Goal: Transaction & Acquisition: Book appointment/travel/reservation

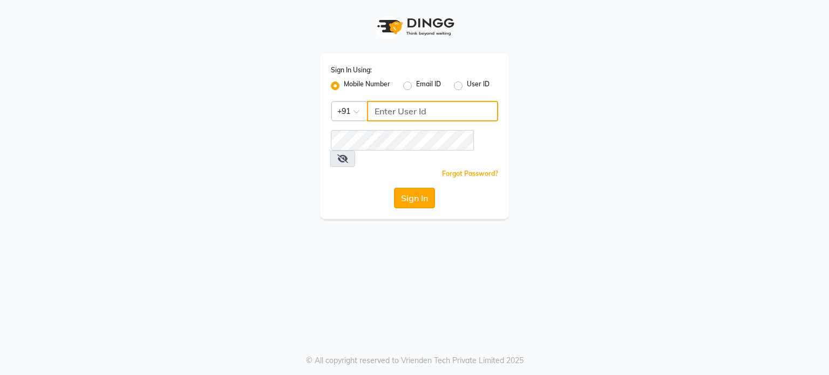
type input "7304577933"
click at [404, 188] on button "Sign In" at bounding box center [414, 198] width 41 height 21
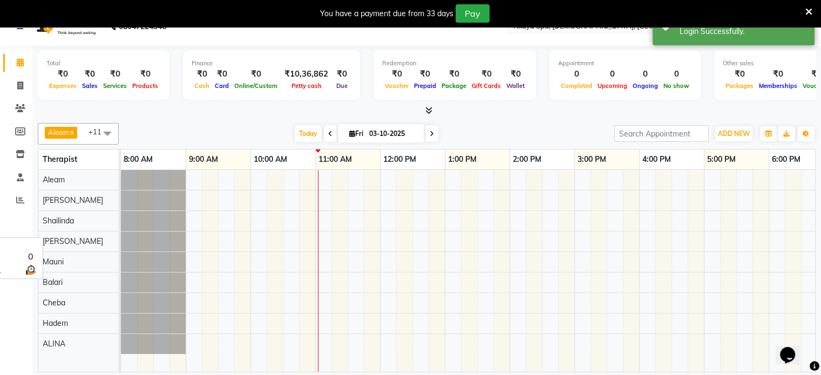
scroll to position [27, 0]
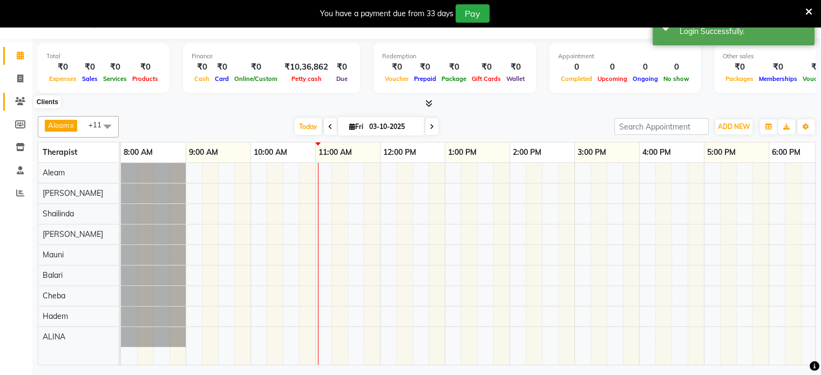
click at [22, 98] on icon at bounding box center [20, 101] width 10 height 8
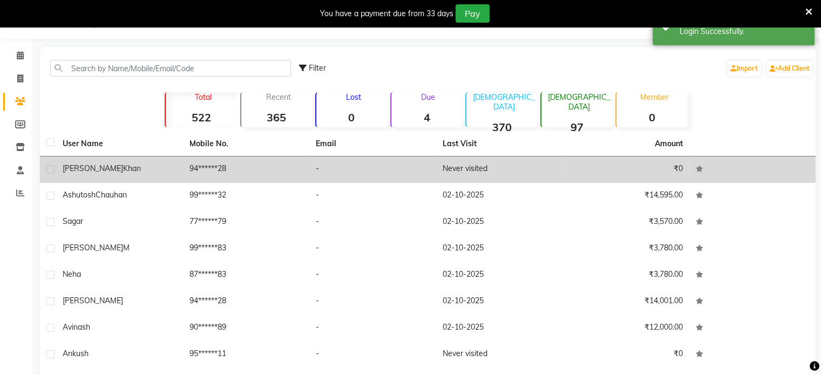
click at [330, 170] on td "-" at bounding box center [372, 170] width 127 height 26
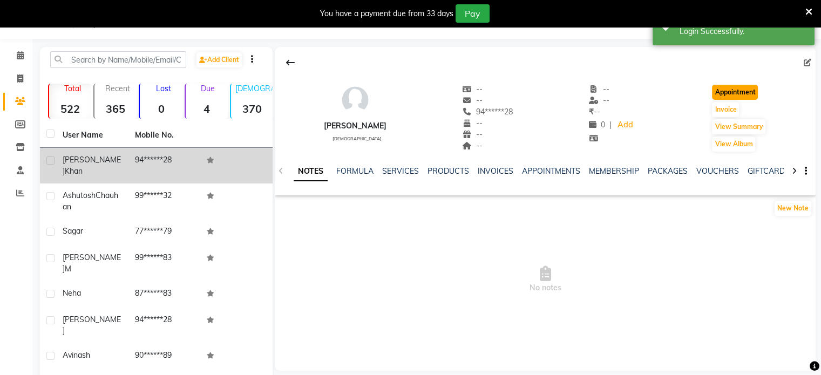
click at [752, 90] on button "Appointment" at bounding box center [735, 92] width 46 height 15
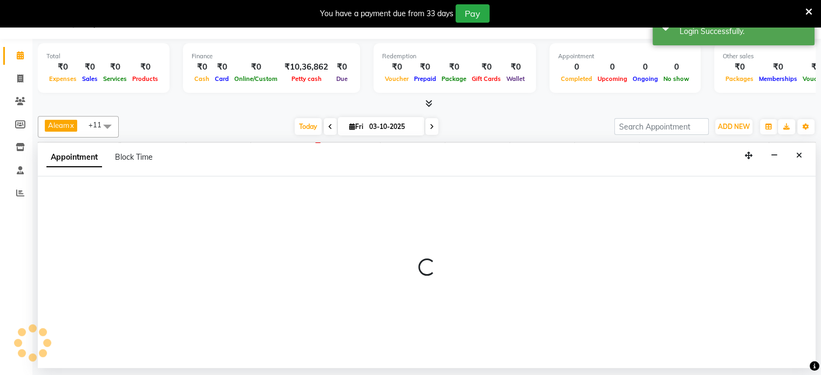
select select "tentative"
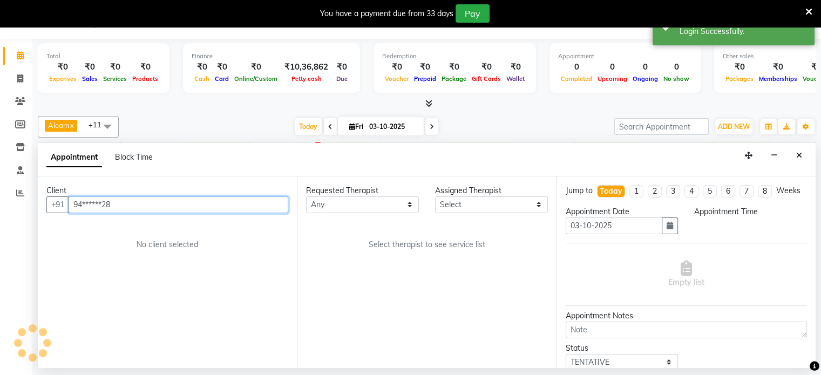
select select "540"
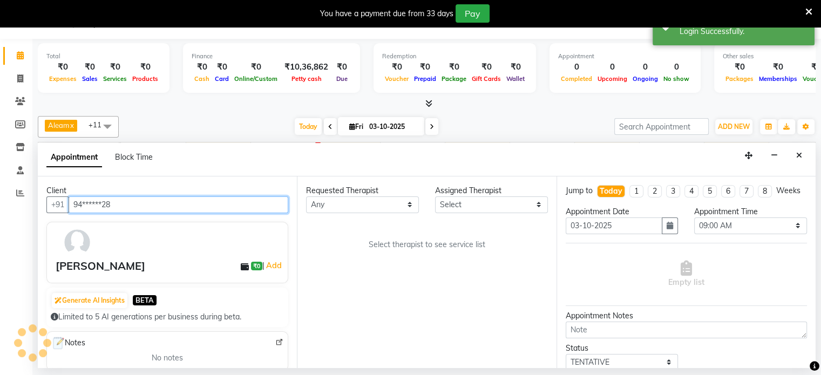
scroll to position [0, 194]
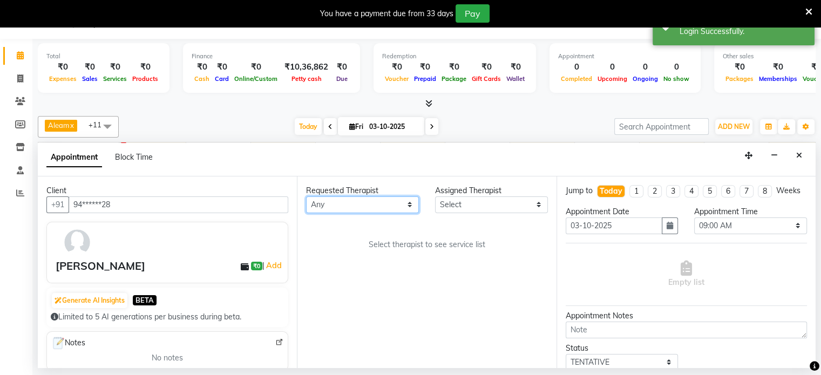
click at [368, 211] on select "Any Aleam [PERSON_NAME] [PERSON_NAME] [PERSON_NAME] [PERSON_NAME] [PERSON_NAME]" at bounding box center [362, 204] width 113 height 17
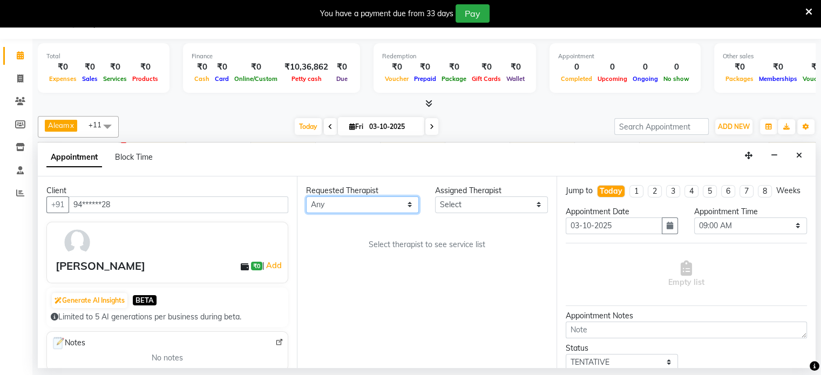
select select "87836"
click at [306, 196] on select "Any Aleam [PERSON_NAME] [PERSON_NAME] [PERSON_NAME] [PERSON_NAME] [PERSON_NAME]" at bounding box center [362, 204] width 113 height 17
select select "87836"
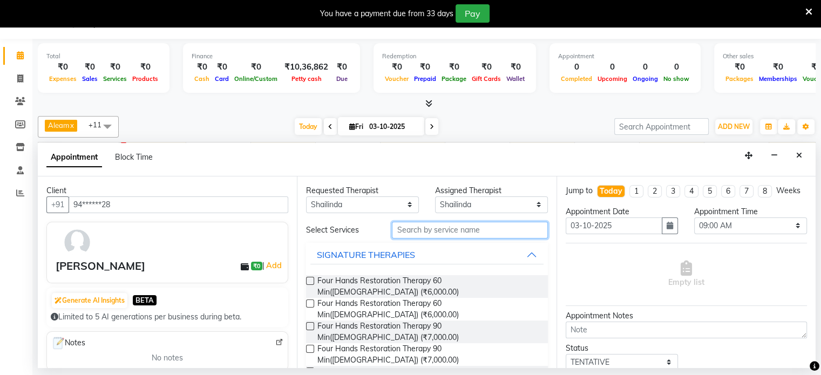
click at [444, 228] on input "text" at bounding box center [469, 230] width 155 height 17
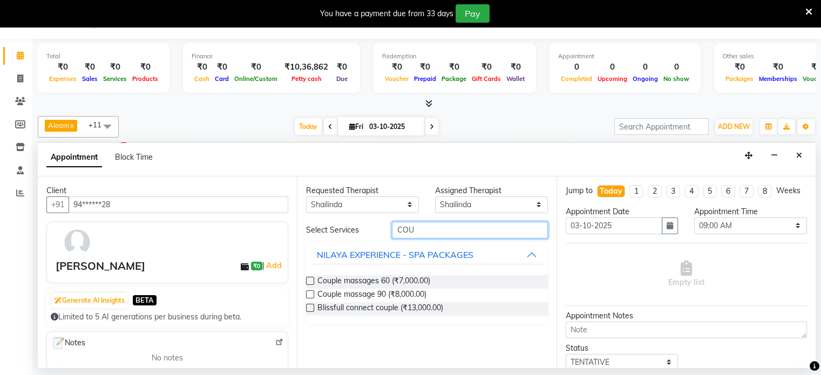
type input "COU"
click at [310, 291] on label at bounding box center [310, 294] width 8 height 8
click at [310, 292] on input "checkbox" at bounding box center [309, 295] width 7 height 7
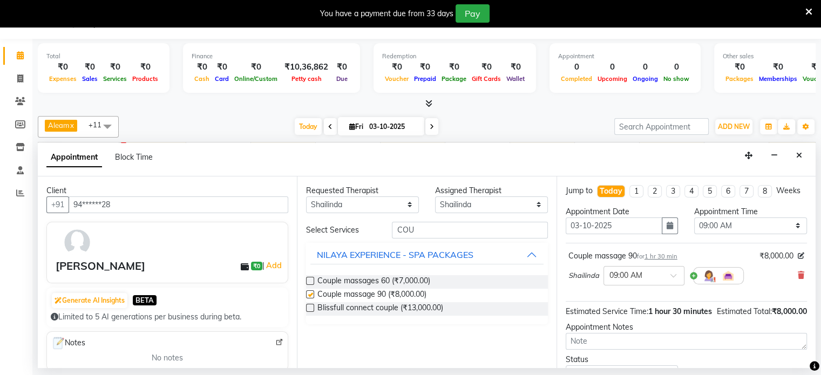
checkbox input "false"
click at [659, 281] on div at bounding box center [644, 274] width 80 height 11
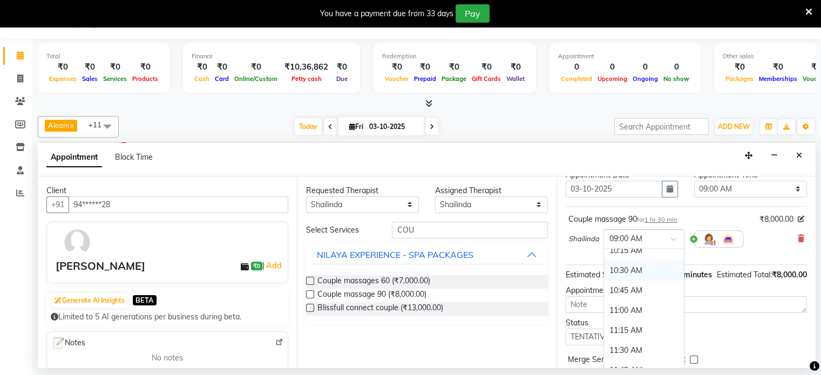
scroll to position [54, 0]
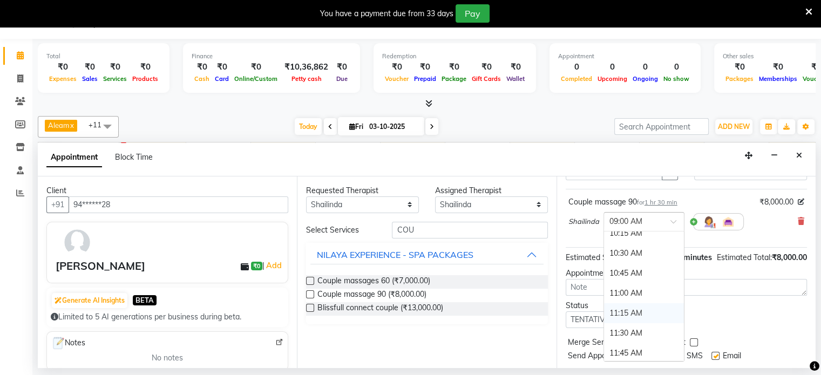
click at [628, 320] on div "11:15 AM" at bounding box center [644, 313] width 80 height 20
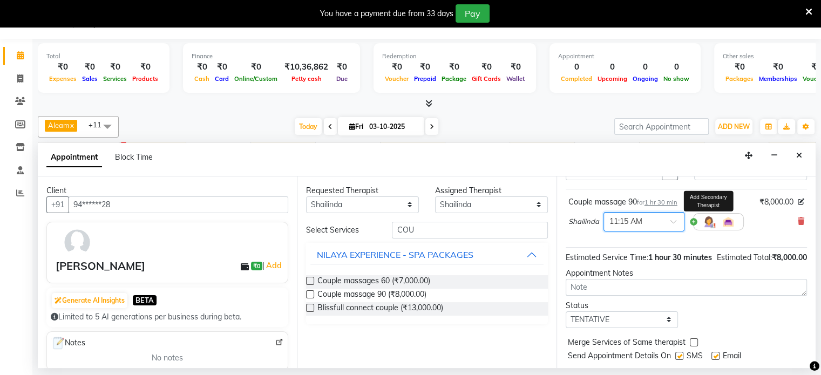
click at [706, 228] on img at bounding box center [708, 221] width 13 height 13
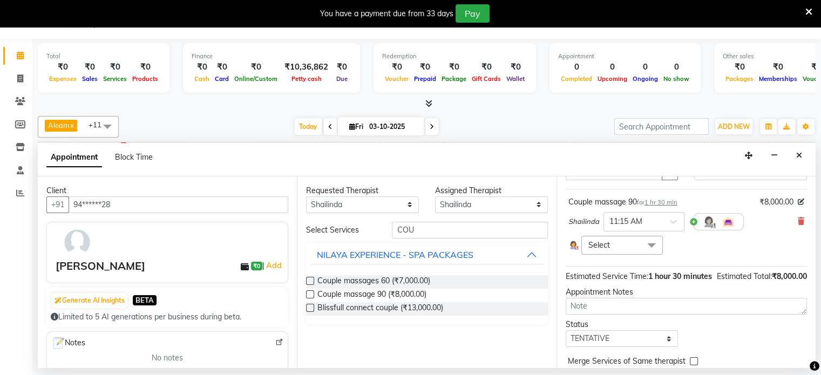
click at [650, 253] on span at bounding box center [652, 246] width 22 height 21
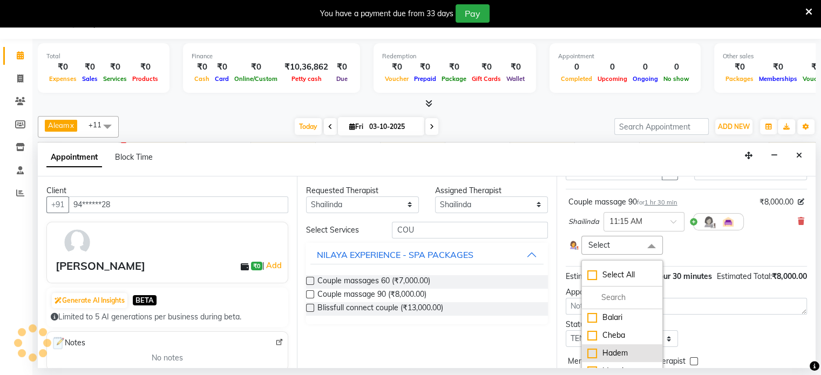
click at [589, 359] on div "Hadem" at bounding box center [622, 353] width 70 height 11
checkbox input "true"
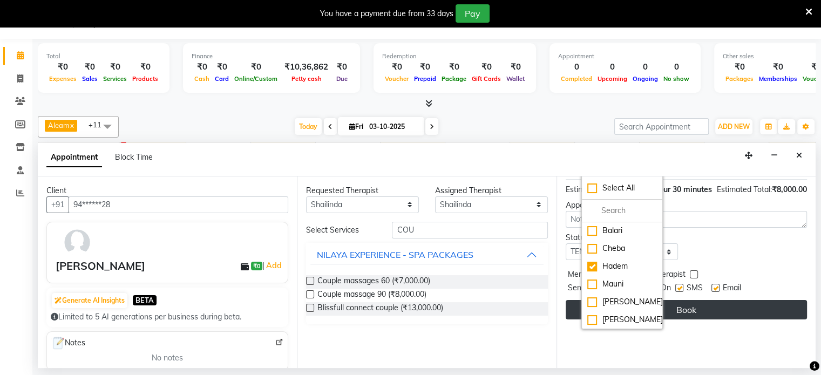
click at [702, 314] on button "Book" at bounding box center [686, 309] width 241 height 19
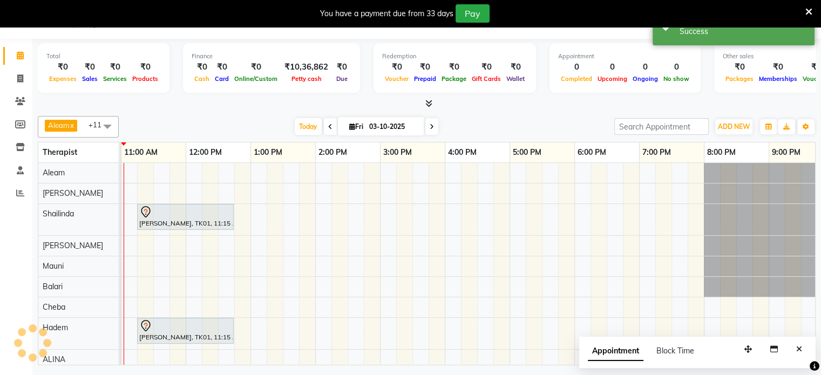
scroll to position [0, 0]
